Goal: Information Seeking & Learning: Understand process/instructions

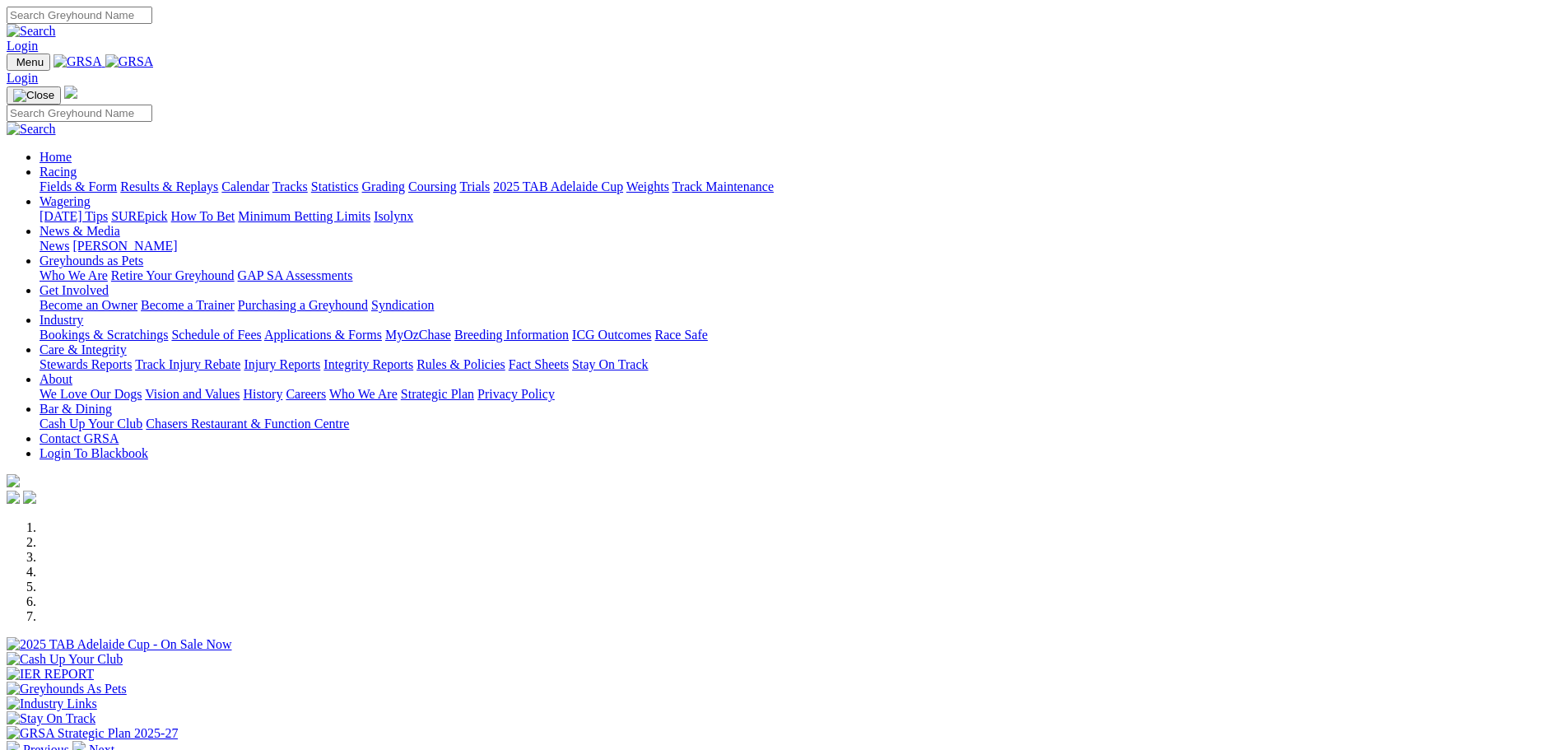
click at [143, 254] on link "Greyhounds as Pets" at bounding box center [91, 260] width 103 height 14
click at [108, 268] on link "Who We Are" at bounding box center [73, 275] width 69 height 14
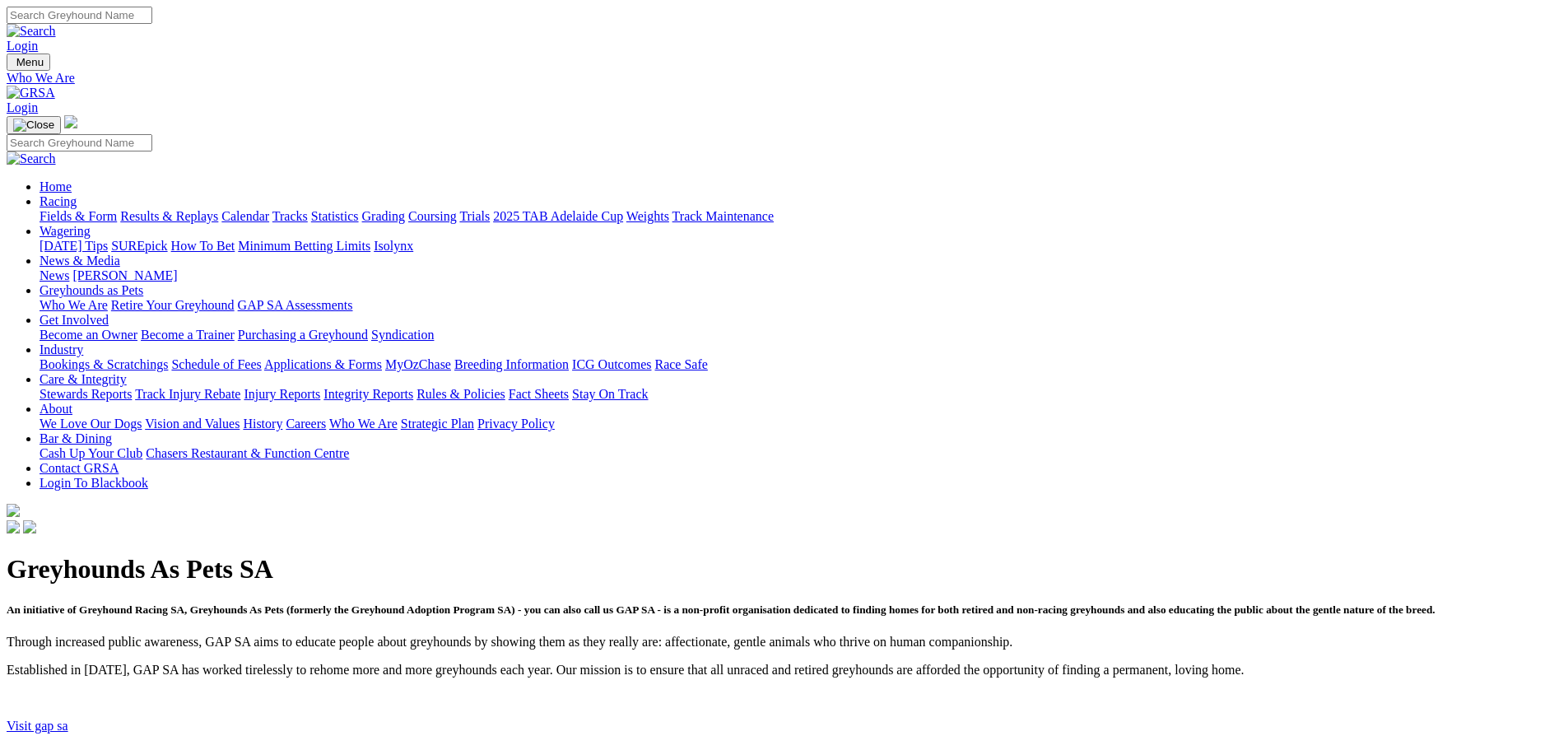
click at [69, 719] on link "Visit gap sa" at bounding box center [37, 725] width 61 height 14
click at [234, 299] on link "Retire Your Greyhound" at bounding box center [172, 305] width 124 height 14
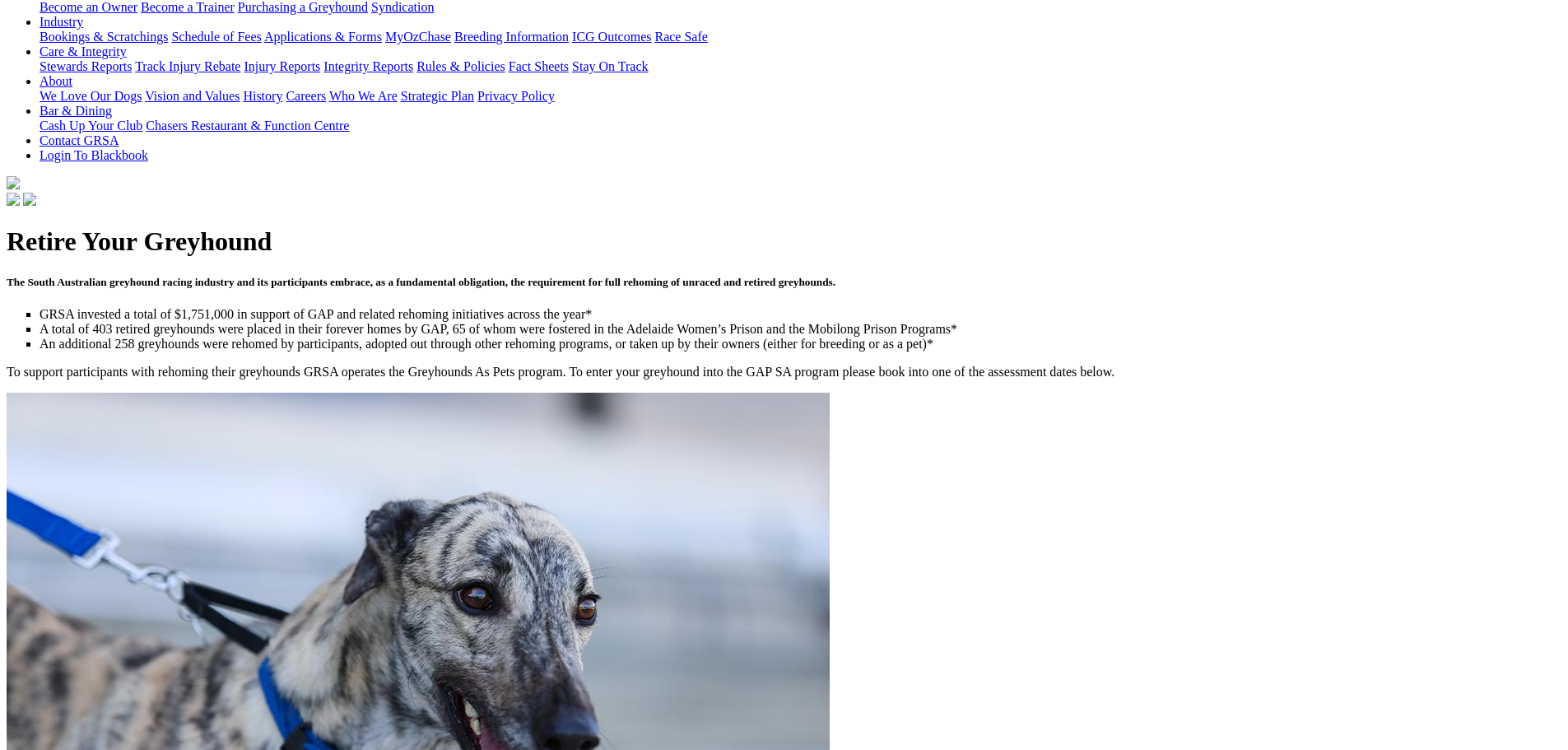
scroll to position [330, 0]
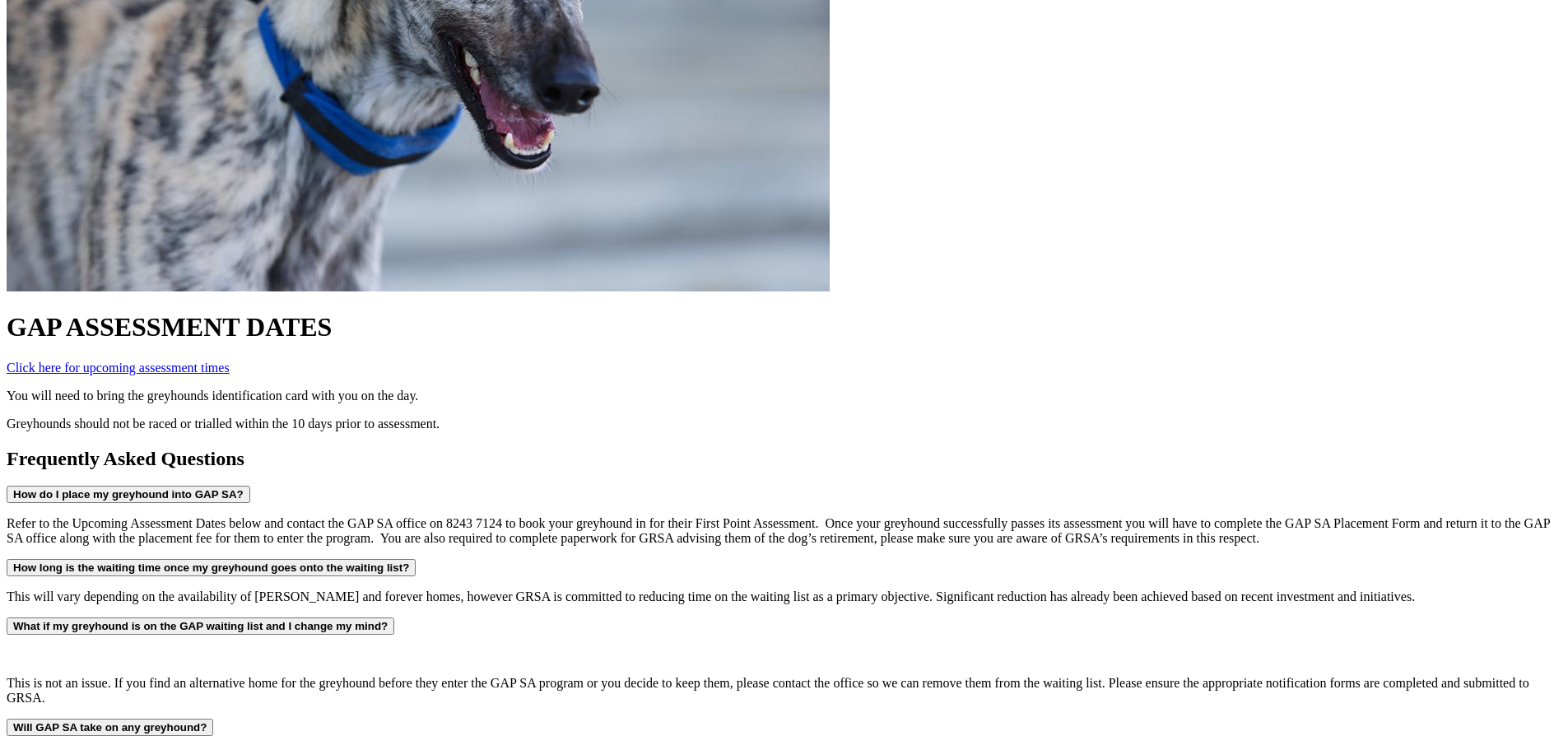
scroll to position [988, 0]
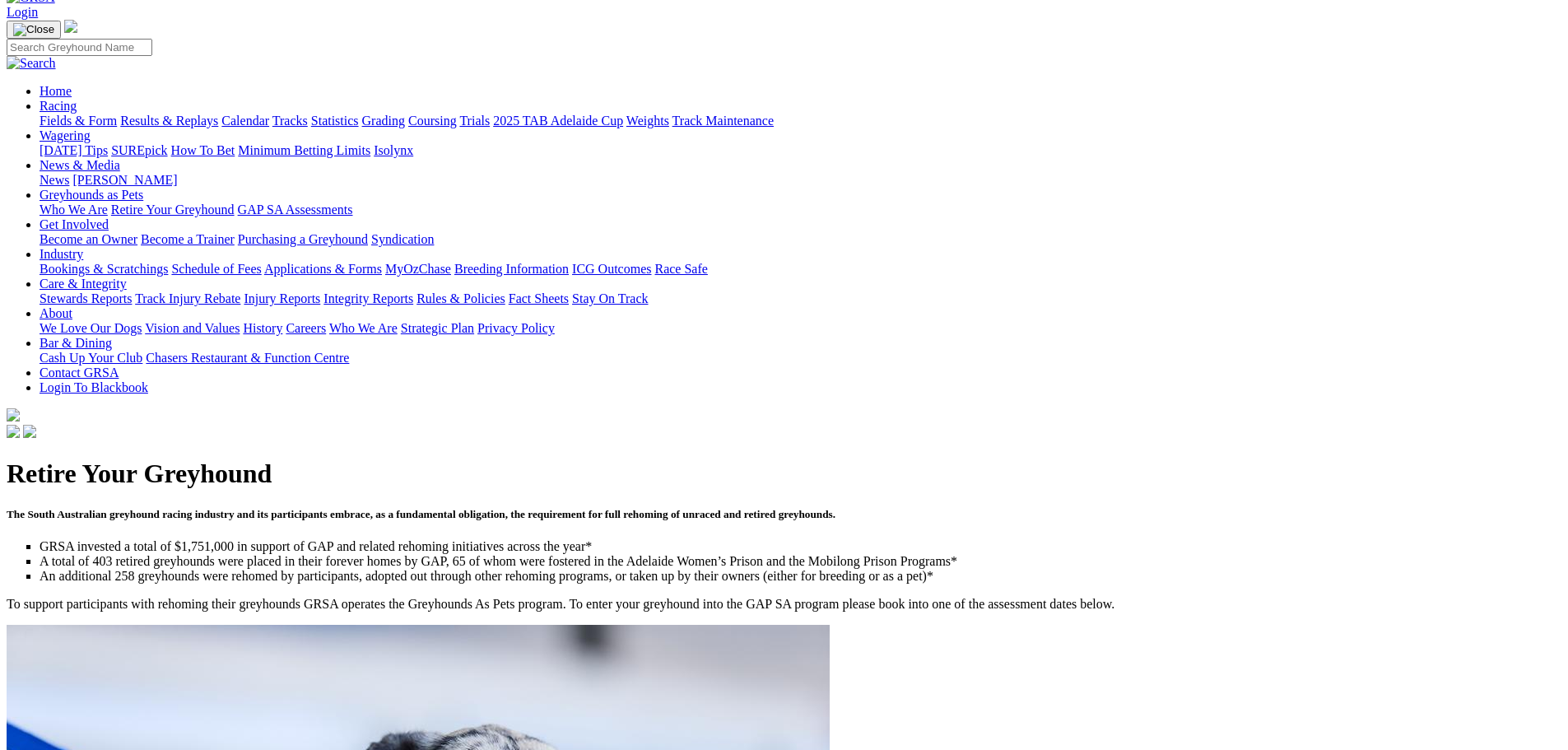
scroll to position [0, 0]
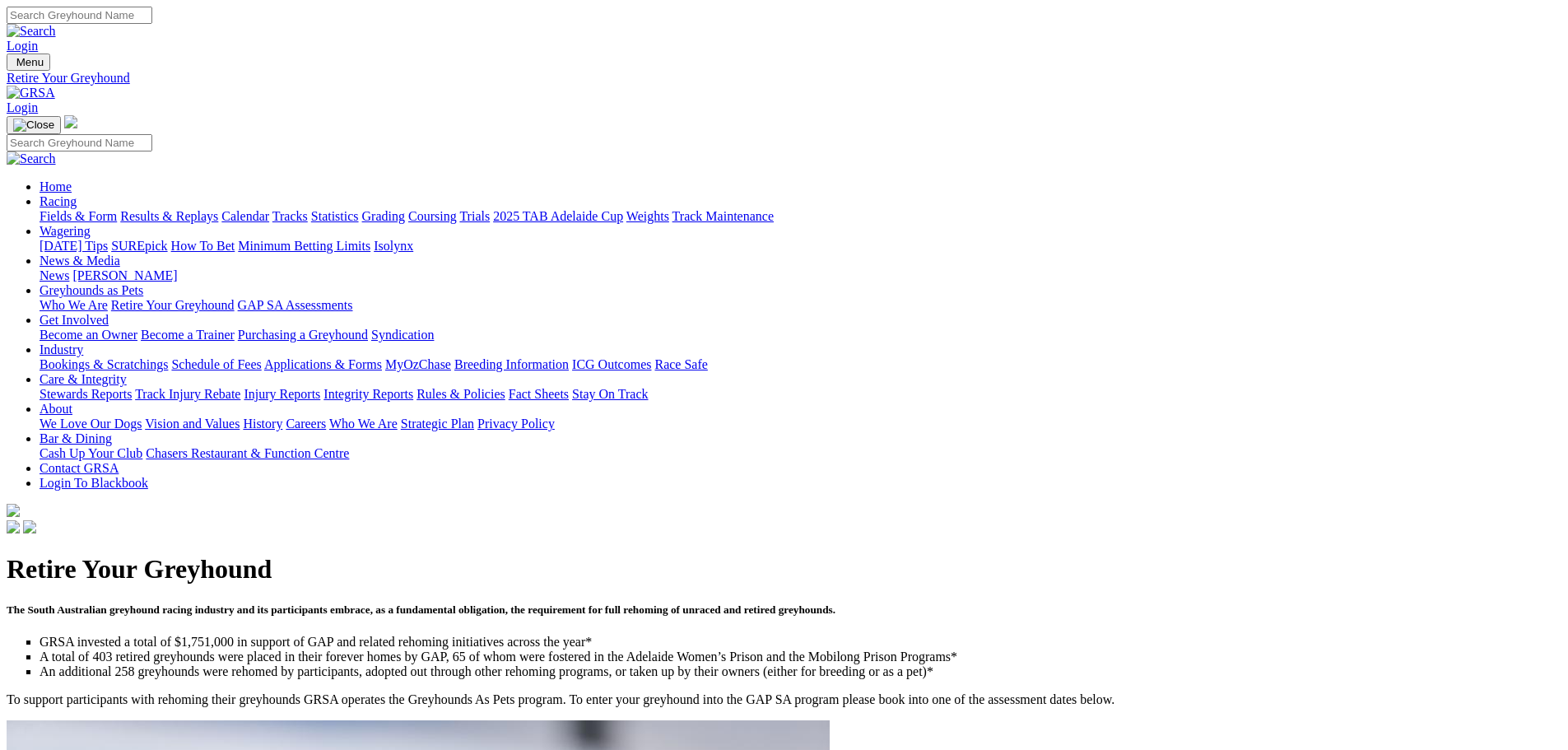
click at [353, 299] on link "GAP SA Assessments" at bounding box center [296, 305] width 115 height 14
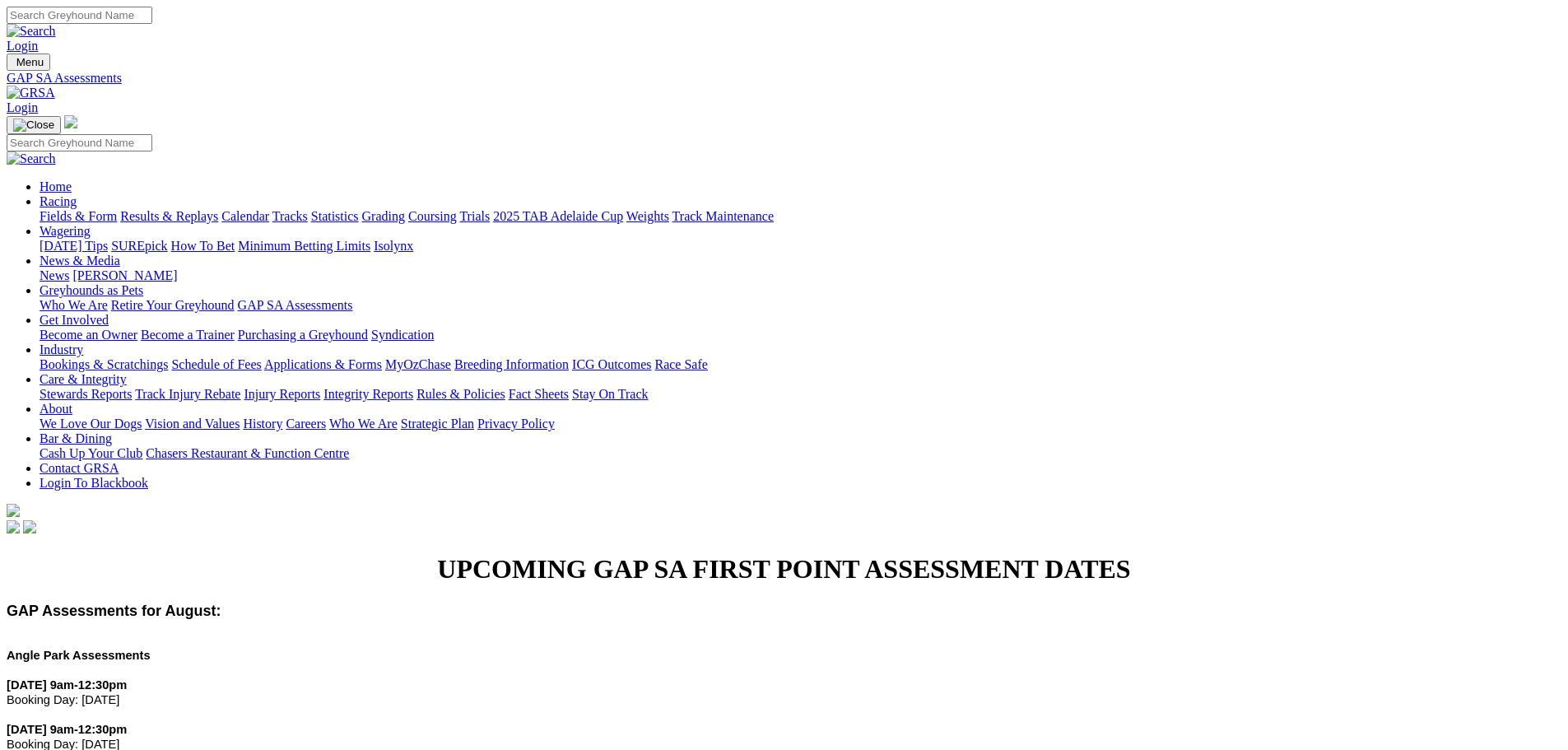
click at [77, 194] on link "Racing" at bounding box center [58, 201] width 37 height 14
click at [117, 209] on link "Fields & Form" at bounding box center [78, 215] width 78 height 14
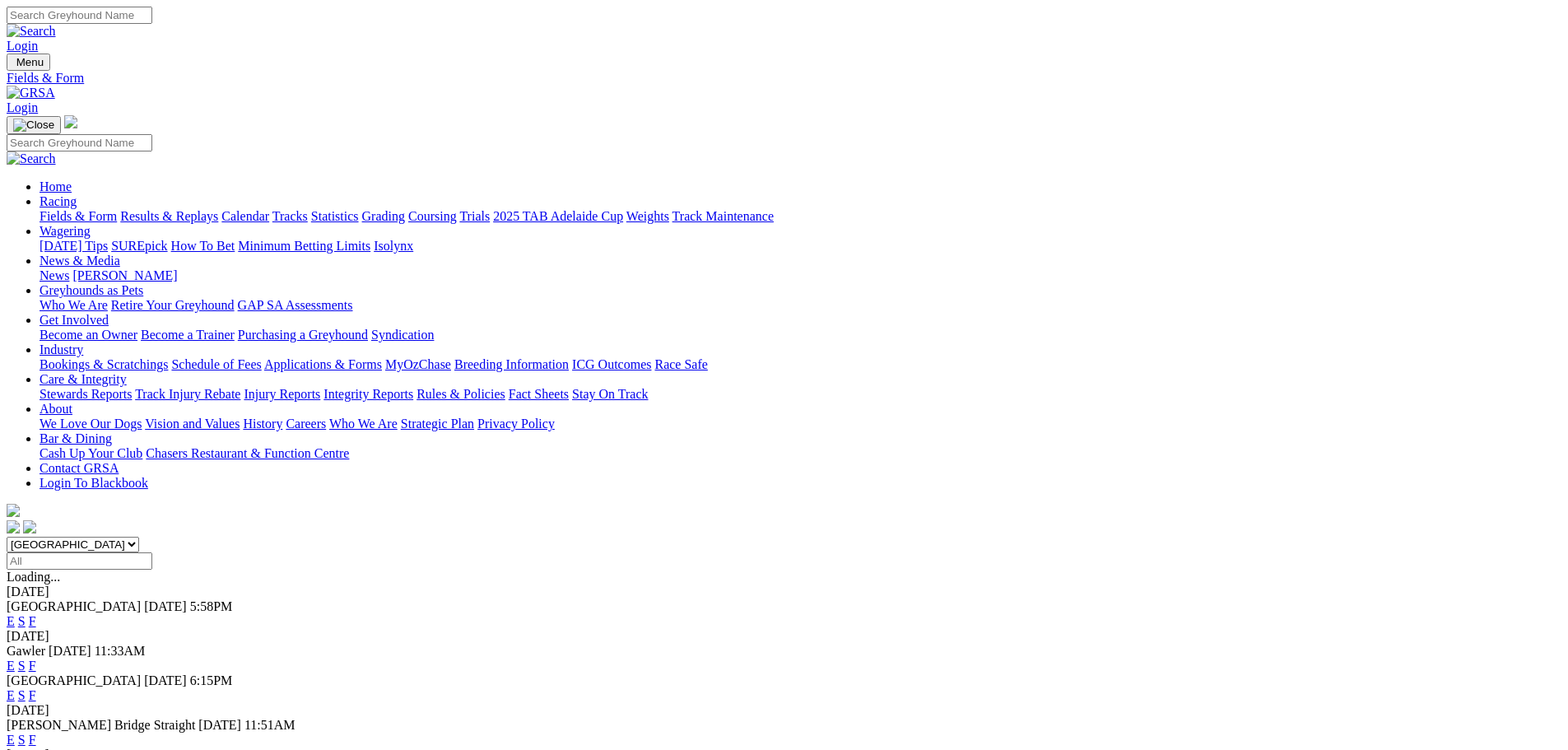
click at [37, 614] on link "F" at bounding box center [32, 621] width 7 height 14
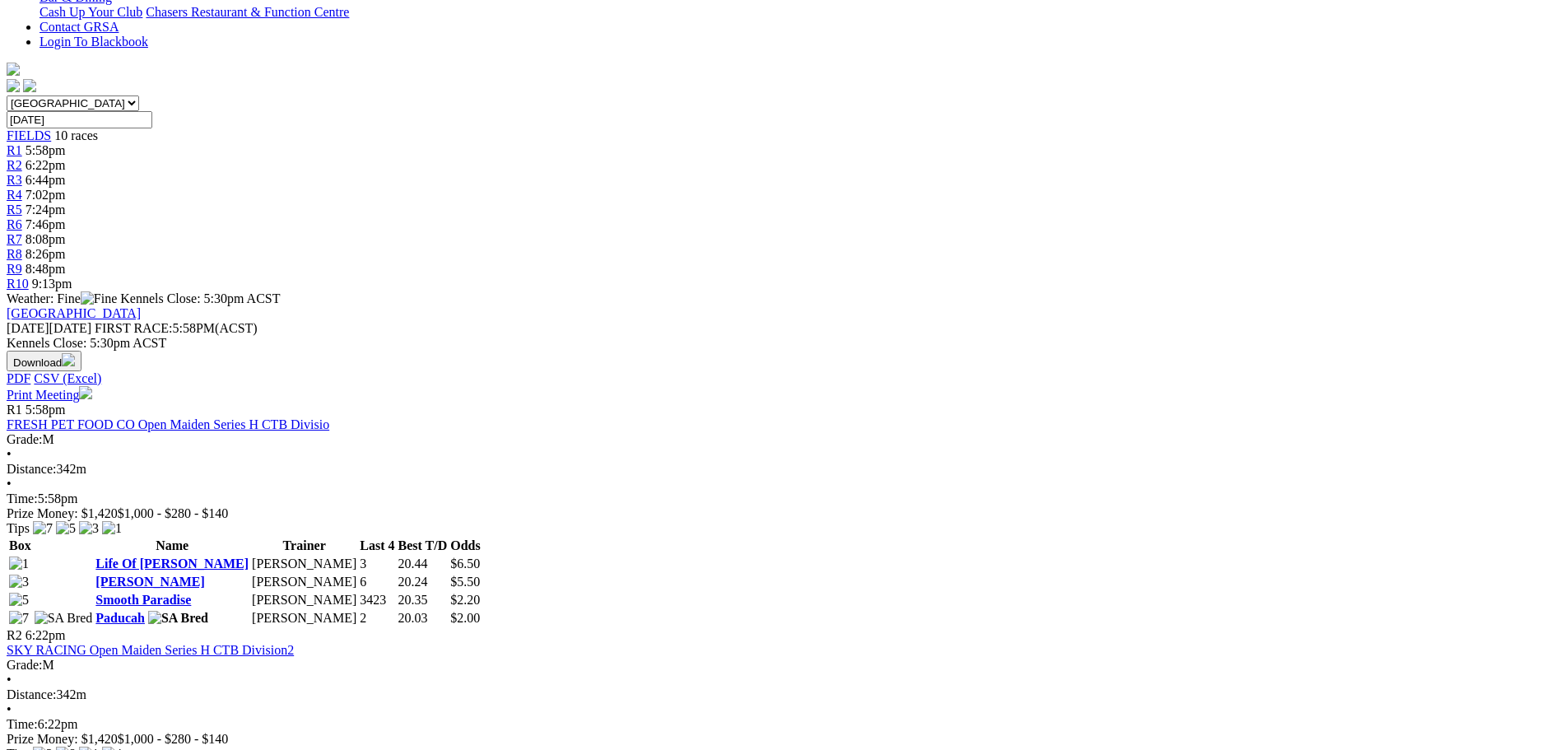
scroll to position [412, 0]
